Goal: Check status: Check status

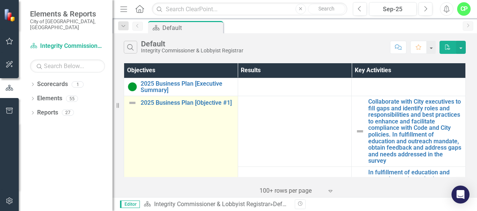
click at [131, 105] on img at bounding box center [132, 103] width 9 height 9
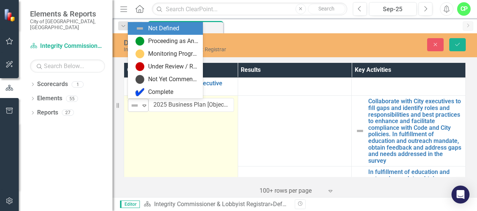
click at [146, 105] on icon "Expand" at bounding box center [144, 106] width 7 height 6
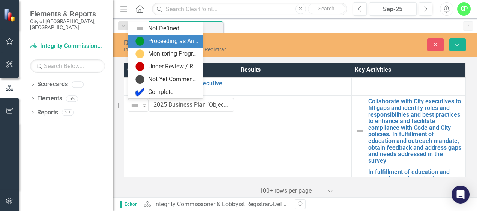
click at [158, 40] on div "Proceeding as Anticipated" at bounding box center [173, 41] width 50 height 9
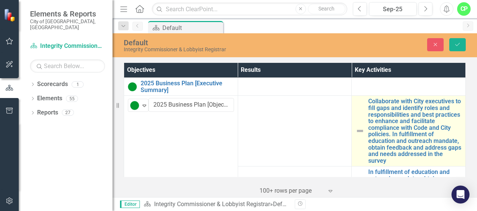
click at [357, 130] on img at bounding box center [359, 131] width 9 height 9
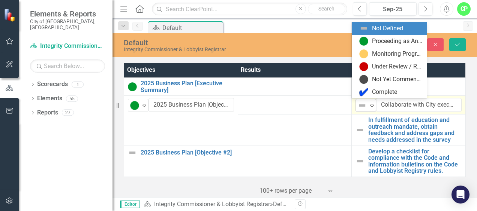
click at [368, 103] on icon "Expand" at bounding box center [371, 106] width 7 height 6
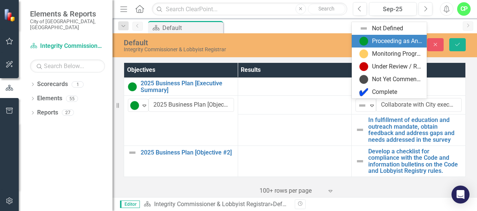
click at [367, 42] on img at bounding box center [363, 41] width 9 height 9
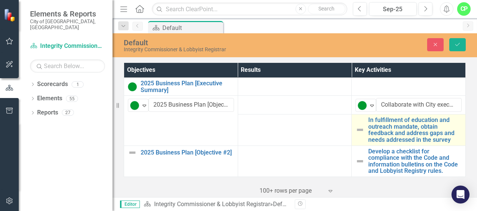
click at [357, 128] on img at bounding box center [359, 130] width 9 height 9
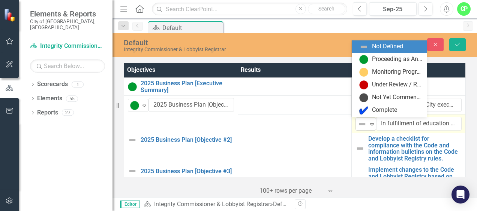
click at [369, 126] on icon "Expand" at bounding box center [371, 124] width 7 height 6
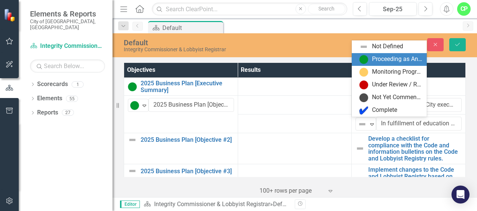
click at [373, 56] on div "Proceeding as Anticipated" at bounding box center [397, 59] width 50 height 9
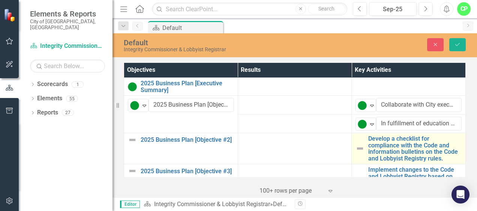
click at [357, 148] on img at bounding box center [359, 148] width 9 height 9
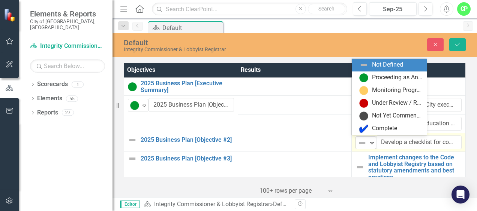
click at [370, 142] on icon at bounding box center [372, 143] width 4 height 2
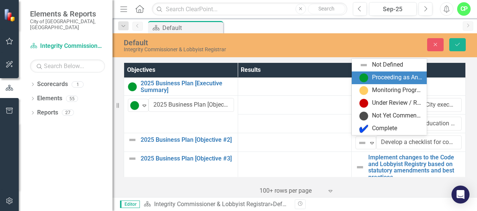
click at [376, 77] on div "Proceeding as Anticipated" at bounding box center [397, 77] width 50 height 9
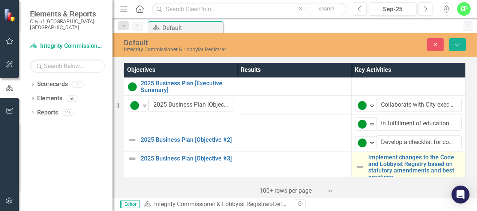
click at [357, 165] on img at bounding box center [359, 167] width 9 height 9
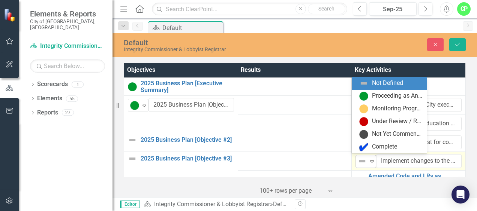
click at [371, 159] on icon "Expand" at bounding box center [371, 162] width 7 height 6
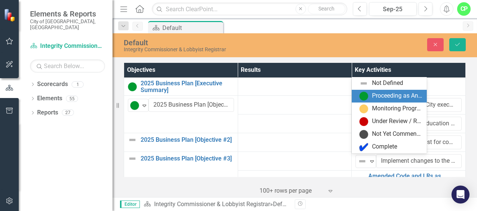
click at [373, 95] on div "Proceeding as Anticipated" at bounding box center [397, 96] width 50 height 9
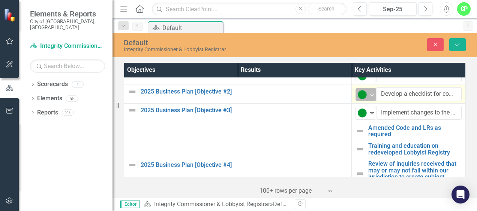
scroll to position [51, 0]
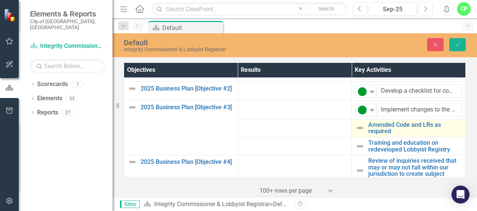
click at [357, 126] on img at bounding box center [359, 128] width 9 height 9
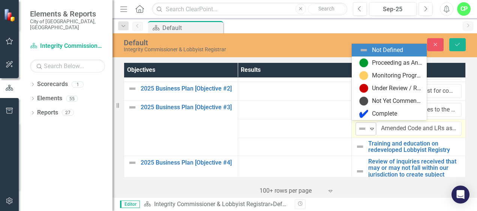
click at [370, 128] on icon at bounding box center [372, 129] width 4 height 2
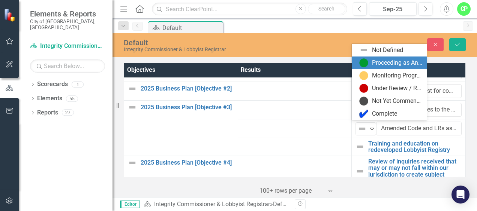
click at [375, 64] on div "Proceeding as Anticipated" at bounding box center [397, 63] width 50 height 9
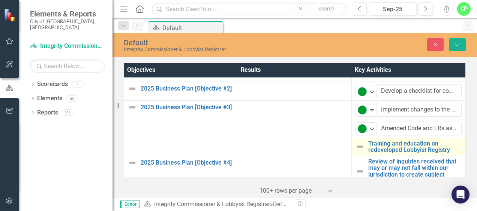
click at [355, 144] on img at bounding box center [359, 146] width 9 height 9
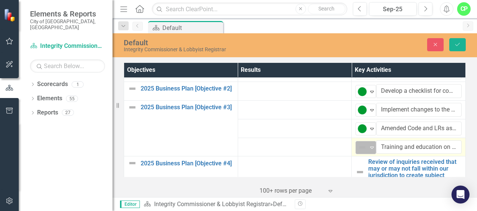
click at [369, 146] on icon "Expand" at bounding box center [371, 148] width 7 height 6
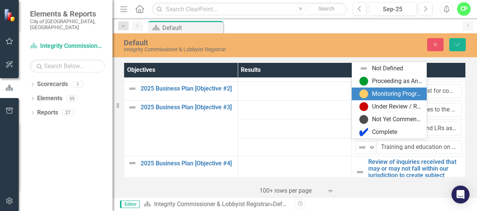
click at [390, 95] on div "Monitoring Progress" at bounding box center [397, 94] width 50 height 9
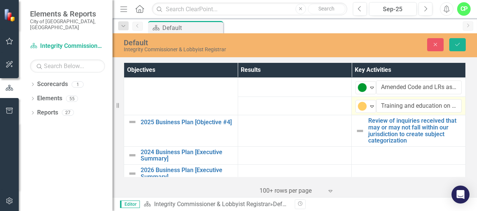
scroll to position [93, 0]
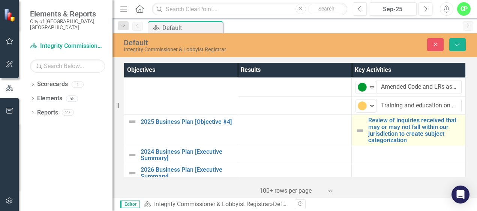
click at [356, 126] on img at bounding box center [359, 130] width 9 height 9
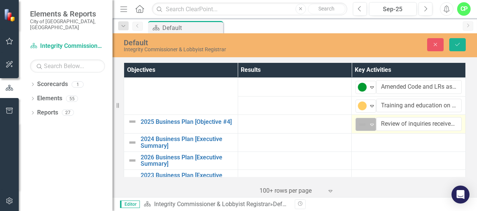
click at [369, 124] on icon "Expand" at bounding box center [371, 125] width 7 height 6
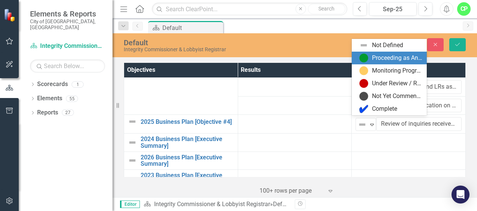
click at [377, 61] on div "Proceeding as Anticipated" at bounding box center [397, 58] width 50 height 9
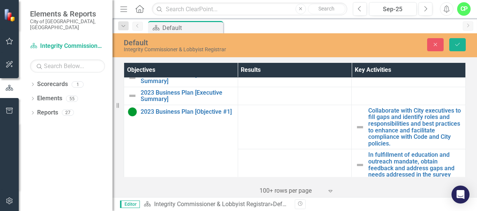
scroll to position [176, 0]
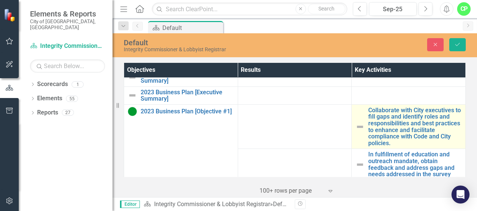
click at [356, 124] on img at bounding box center [359, 127] width 9 height 9
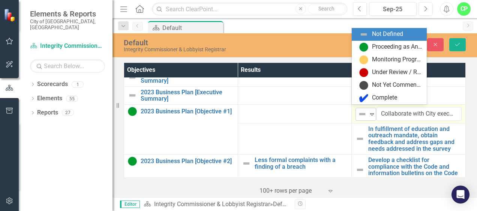
click at [368, 115] on div "Expand" at bounding box center [371, 114] width 7 height 12
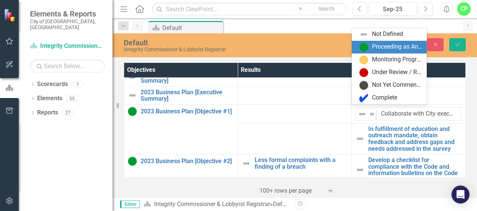
click at [368, 48] on div "Proceeding as Anticipated" at bounding box center [390, 47] width 63 height 9
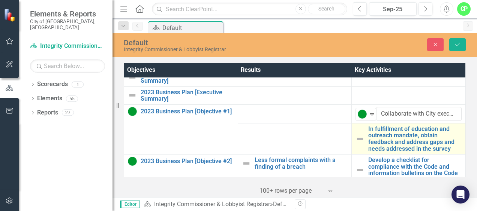
click at [356, 135] on img at bounding box center [359, 139] width 9 height 9
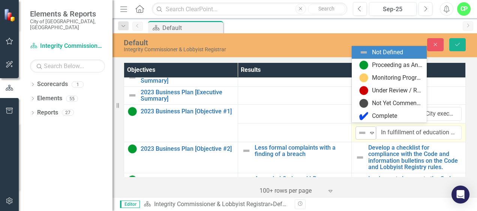
click at [368, 130] on icon "Expand" at bounding box center [371, 133] width 7 height 6
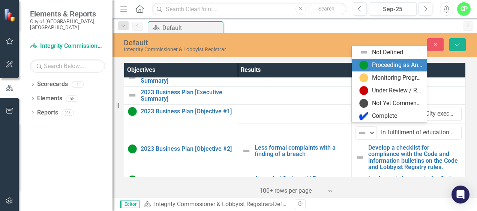
click at [374, 66] on div "Proceeding as Anticipated" at bounding box center [397, 65] width 50 height 9
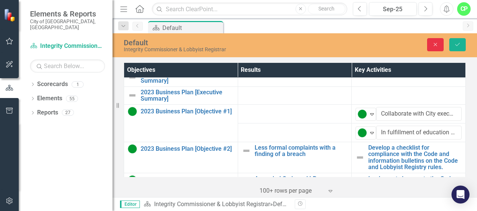
click at [434, 41] on button "Close" at bounding box center [435, 44] width 16 height 13
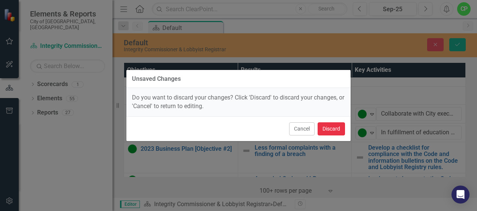
click at [331, 127] on button "Discard" at bounding box center [331, 129] width 27 height 13
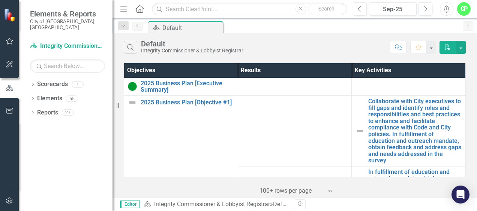
scroll to position [0, 0]
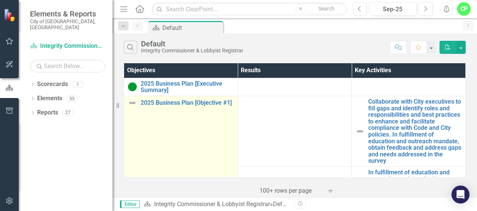
click at [128, 105] on img at bounding box center [132, 103] width 9 height 9
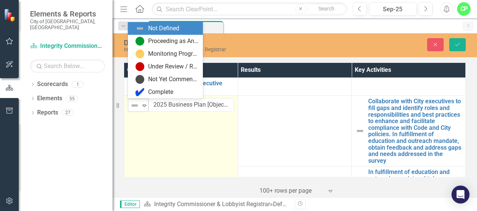
click at [142, 107] on icon "Expand" at bounding box center [144, 106] width 7 height 6
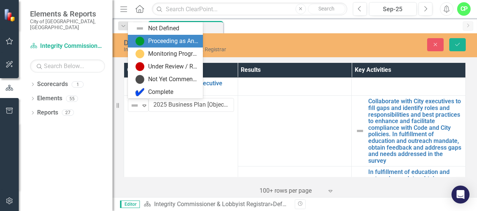
click at [165, 42] on div "Proceeding as Anticipated" at bounding box center [173, 41] width 50 height 9
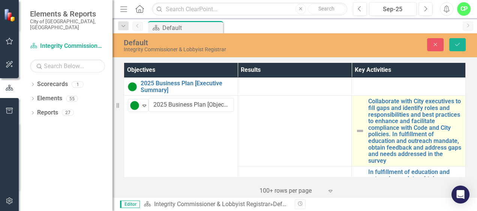
click at [356, 132] on img at bounding box center [359, 131] width 9 height 9
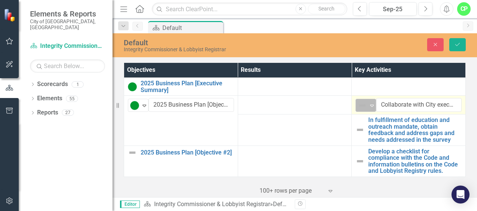
click at [370, 104] on icon "Expand" at bounding box center [371, 106] width 7 height 6
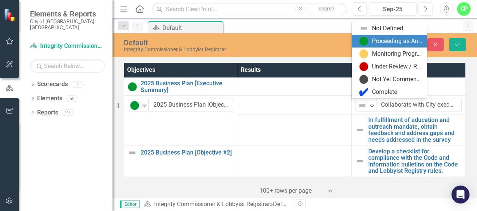
click at [385, 44] on div "Proceeding as Anticipated" at bounding box center [397, 41] width 50 height 9
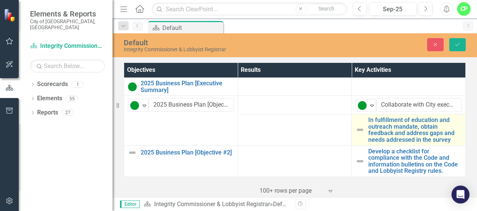
click at [356, 128] on img at bounding box center [359, 130] width 9 height 9
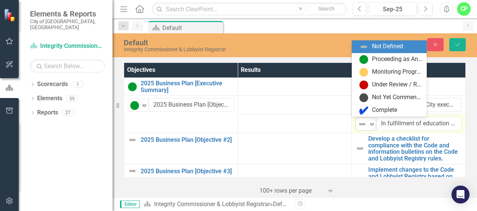
click at [369, 126] on icon "Expand" at bounding box center [371, 124] width 7 height 6
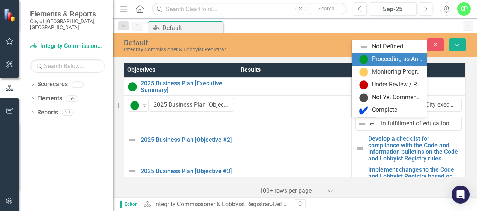
click at [379, 61] on div "Proceeding as Anticipated" at bounding box center [397, 59] width 50 height 9
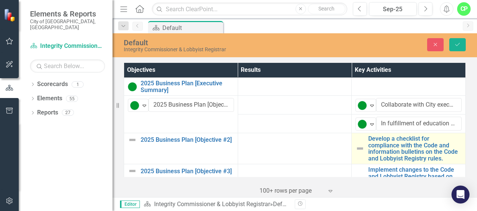
click at [355, 146] on img at bounding box center [359, 148] width 9 height 9
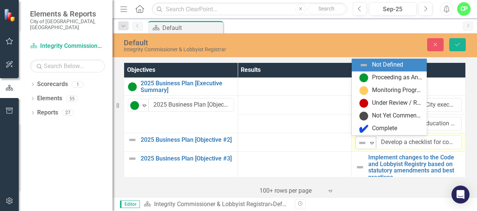
click at [368, 143] on icon "Expand" at bounding box center [371, 143] width 7 height 6
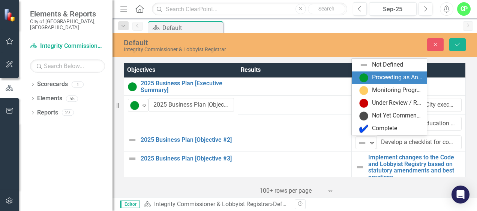
click at [371, 79] on div "Proceeding as Anticipated" at bounding box center [390, 77] width 63 height 9
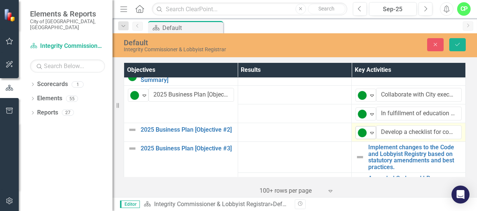
scroll to position [52, 0]
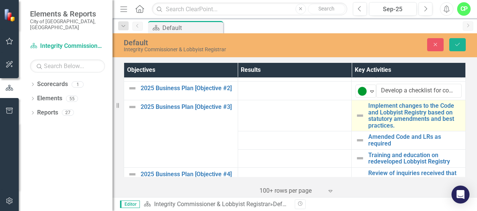
click at [358, 114] on img at bounding box center [359, 115] width 9 height 9
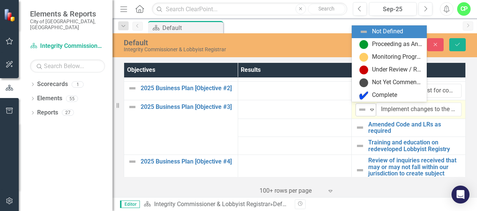
click at [368, 111] on div "Expand" at bounding box center [371, 110] width 7 height 12
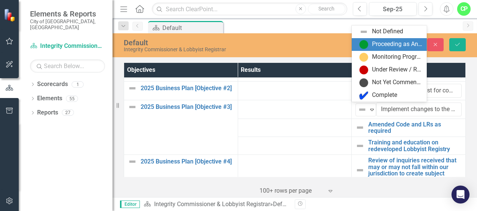
click at [367, 41] on img at bounding box center [363, 44] width 9 height 9
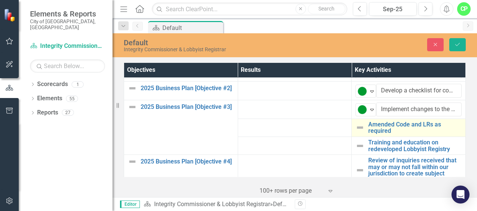
click at [355, 127] on img at bounding box center [359, 127] width 9 height 9
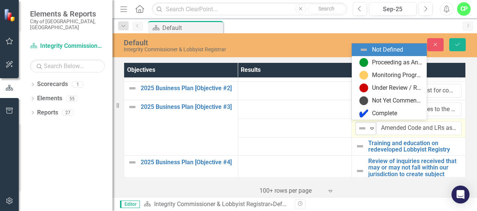
click at [369, 127] on icon "Expand" at bounding box center [371, 129] width 7 height 6
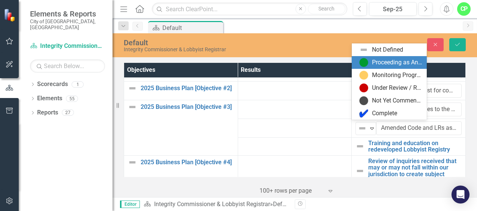
click at [386, 62] on div "Proceeding as Anticipated" at bounding box center [397, 62] width 50 height 9
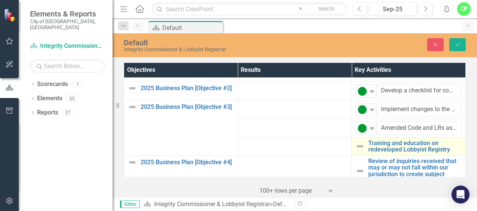
click at [357, 144] on img at bounding box center [359, 146] width 9 height 9
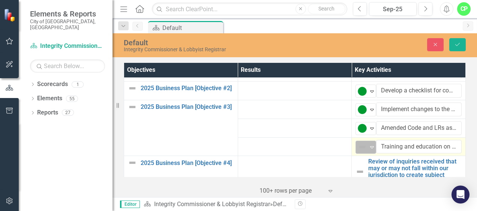
click at [368, 145] on icon "Expand" at bounding box center [371, 147] width 7 height 6
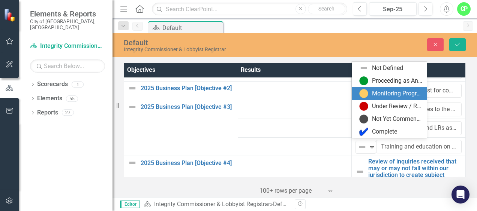
click at [381, 95] on div "Monitoring Progress" at bounding box center [397, 94] width 50 height 9
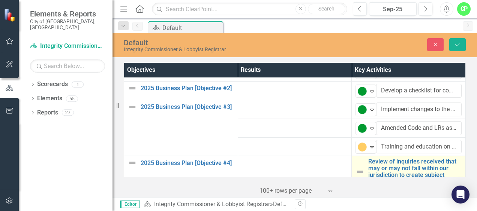
click at [357, 169] on img at bounding box center [359, 172] width 9 height 9
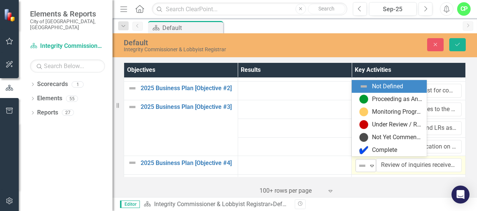
click at [371, 163] on icon "Expand" at bounding box center [371, 166] width 7 height 6
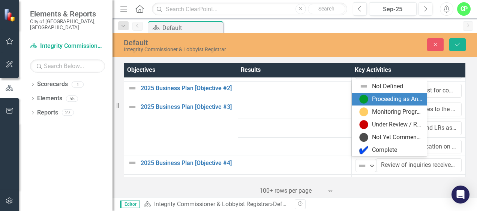
click at [387, 100] on div "Proceeding as Anticipated" at bounding box center [397, 99] width 50 height 9
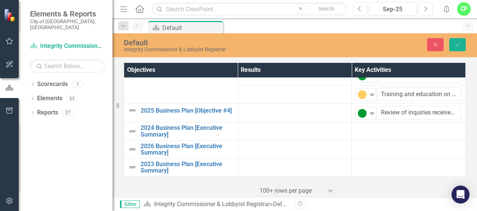
scroll to position [104, 0]
click at [455, 47] on button "Save" at bounding box center [457, 44] width 16 height 13
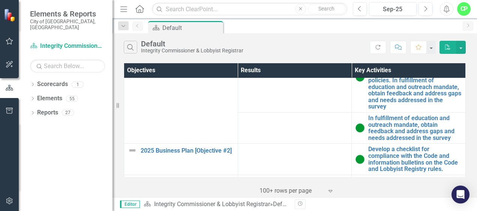
scroll to position [0, 0]
